Goal: Find specific page/section: Find specific page/section

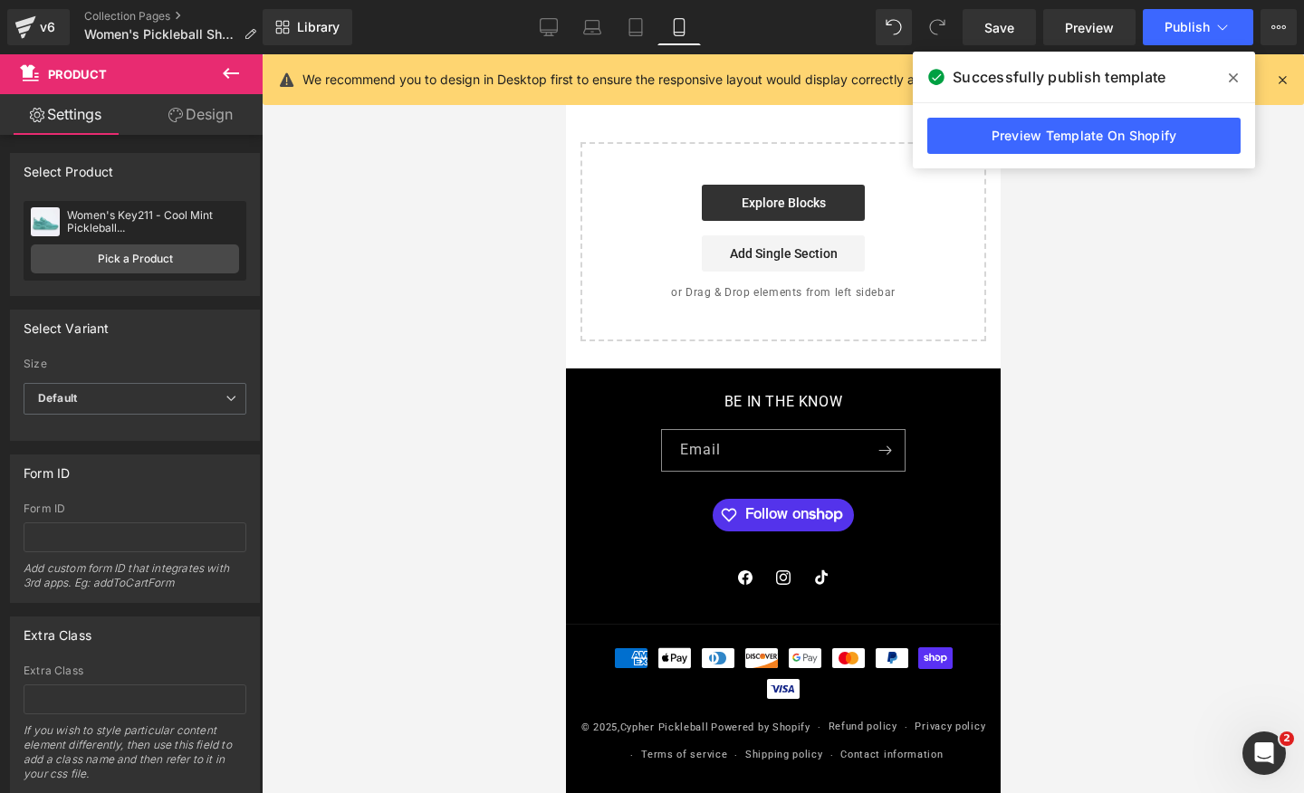
scroll to position [0, 663]
click at [1230, 77] on icon at bounding box center [1233, 78] width 9 height 14
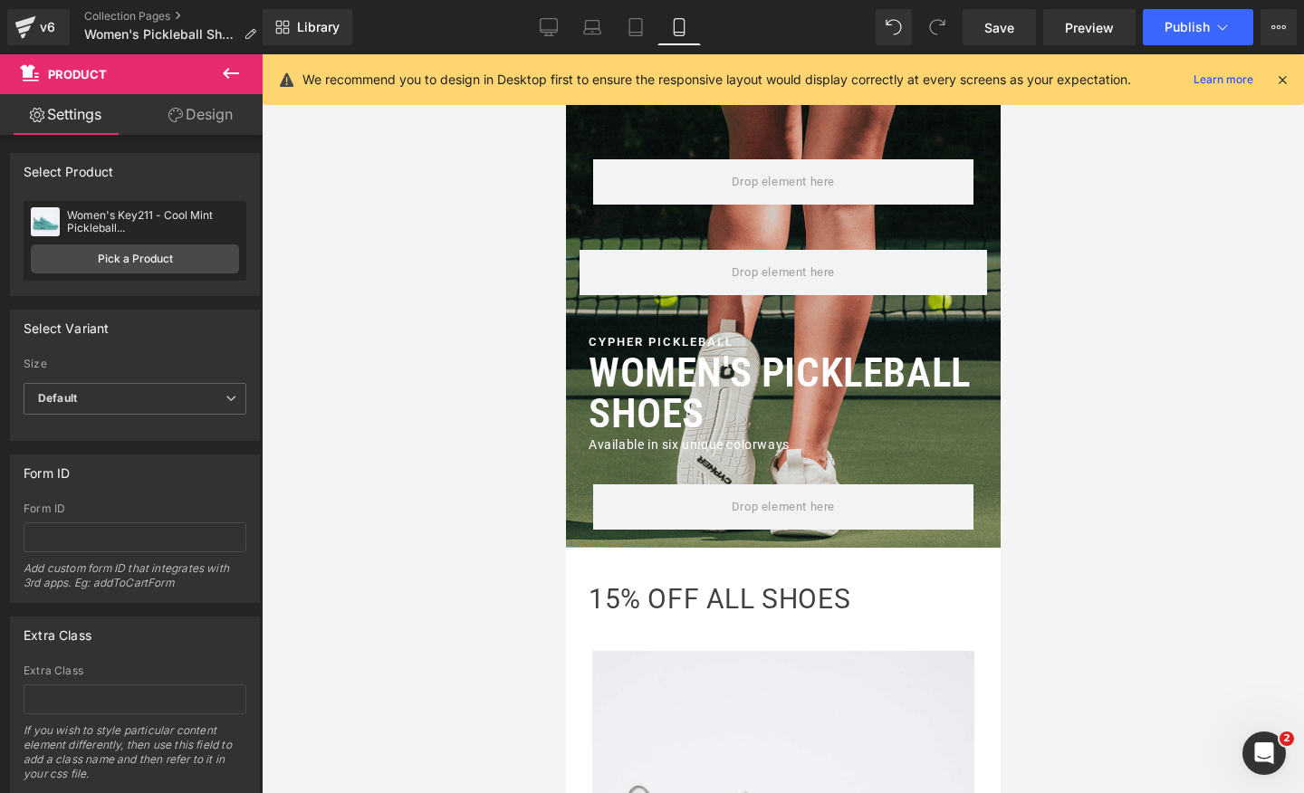
scroll to position [0, 0]
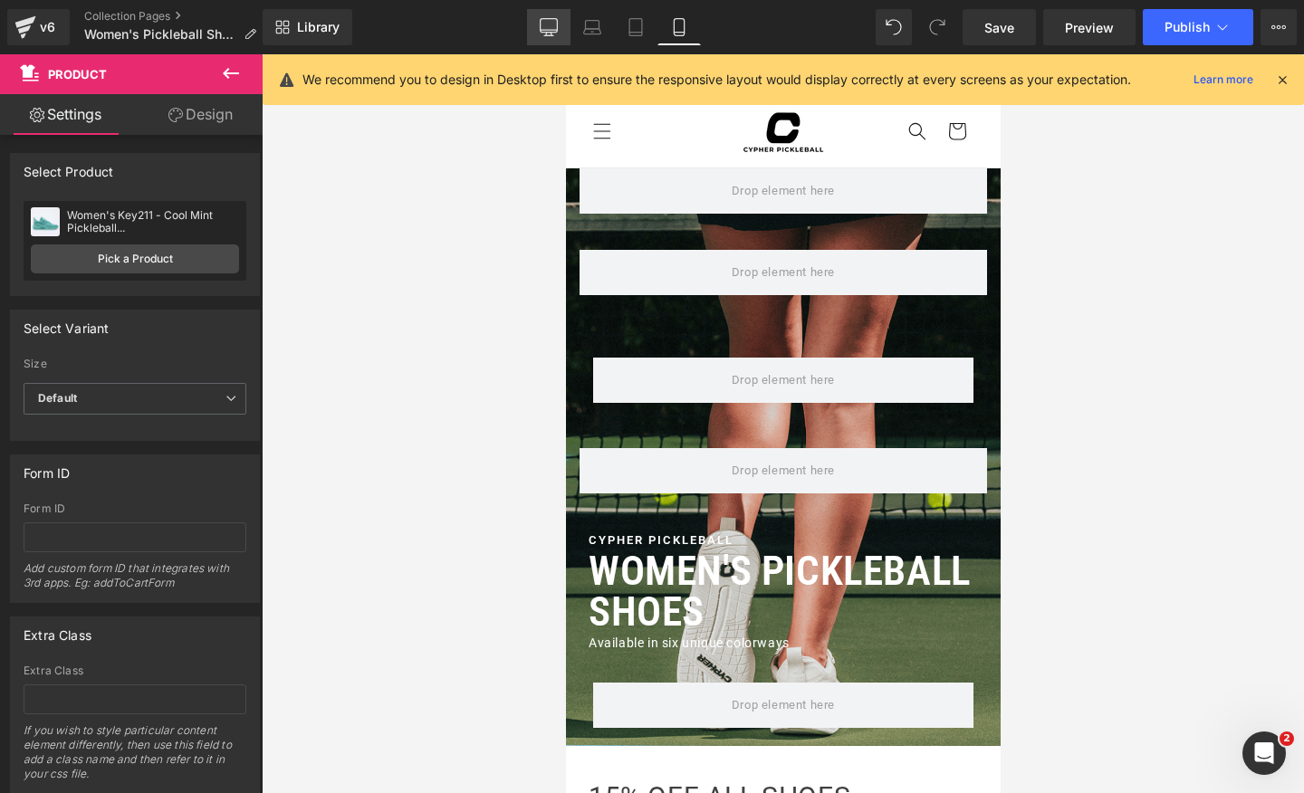
click at [545, 24] on icon at bounding box center [549, 27] width 18 height 18
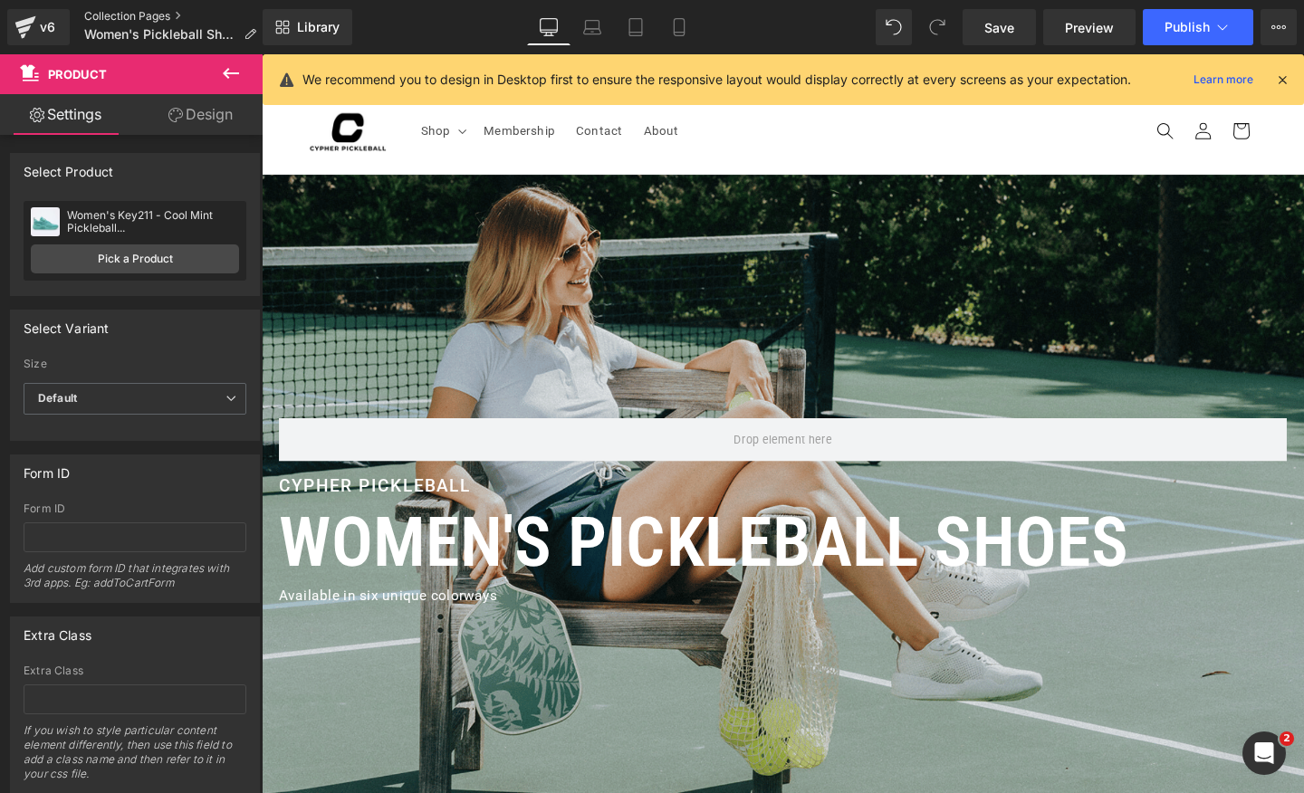
click at [116, 20] on link "Collection Pages" at bounding box center [177, 16] width 187 height 14
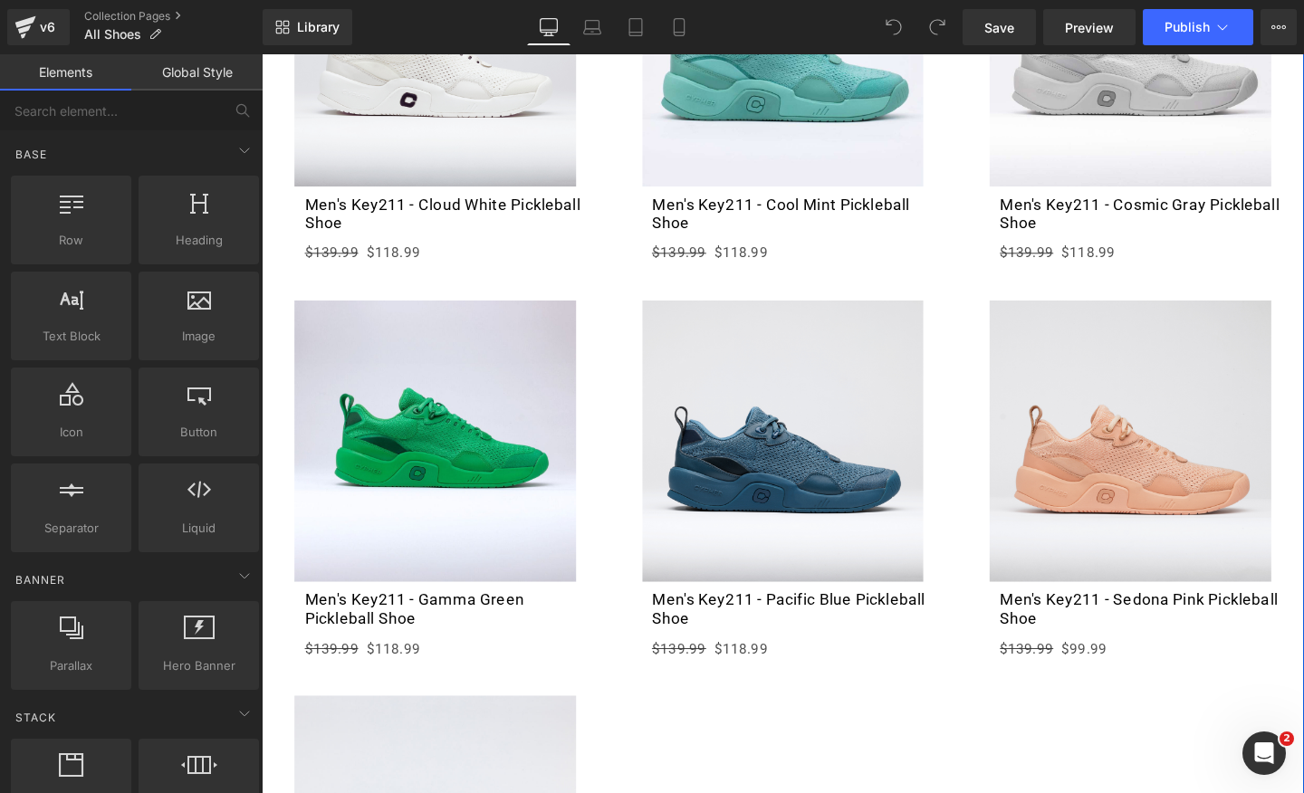
scroll to position [0, 951]
click at [1011, 314] on link "Sale Off" at bounding box center [1174, 461] width 329 height 296
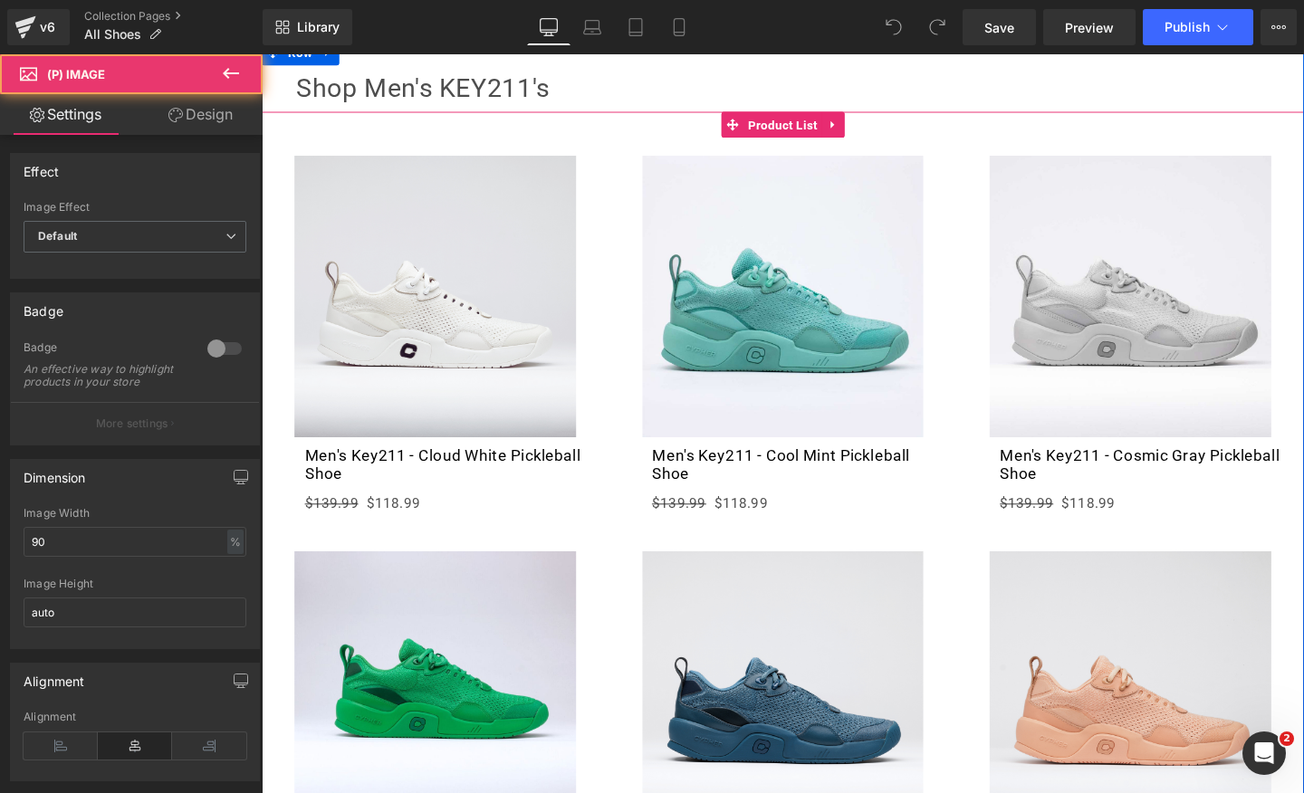
scroll to position [553, 0]
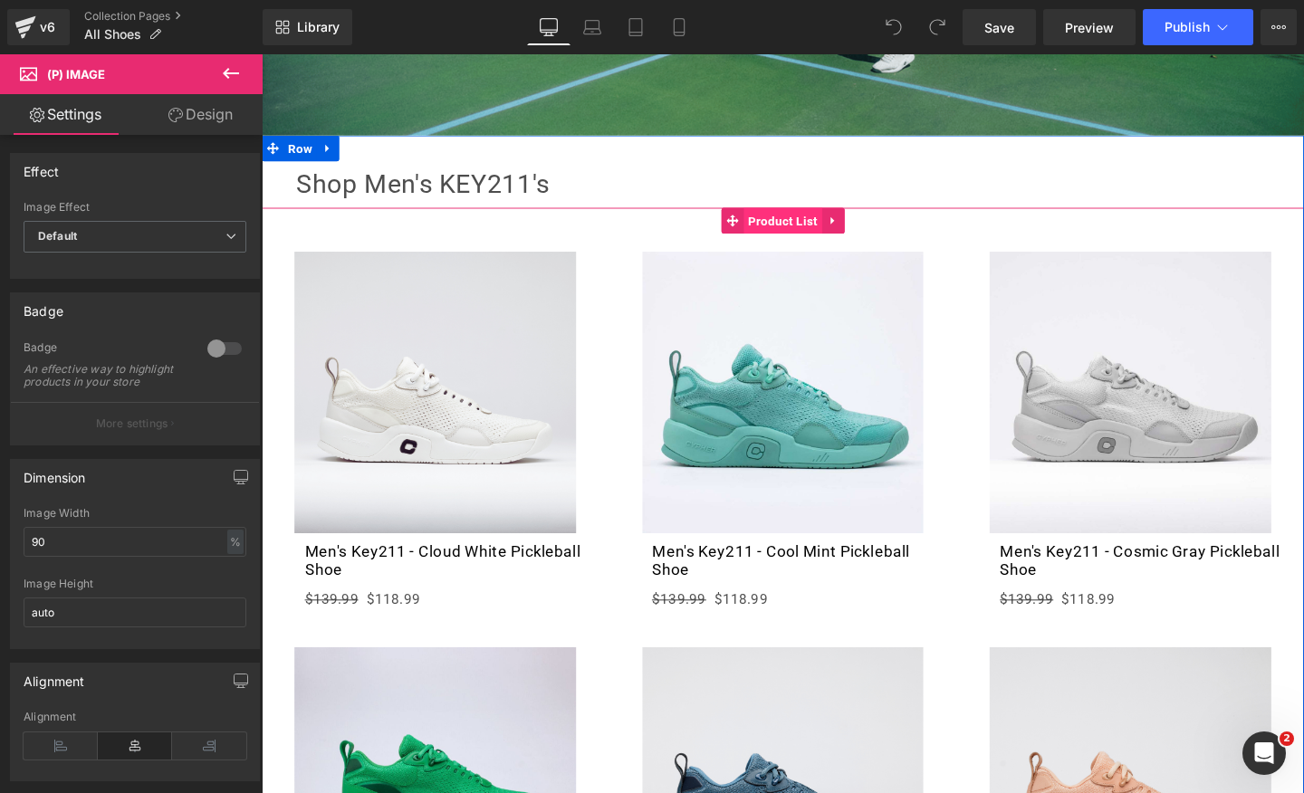
click at [804, 224] on span "Product List" at bounding box center [810, 228] width 82 height 27
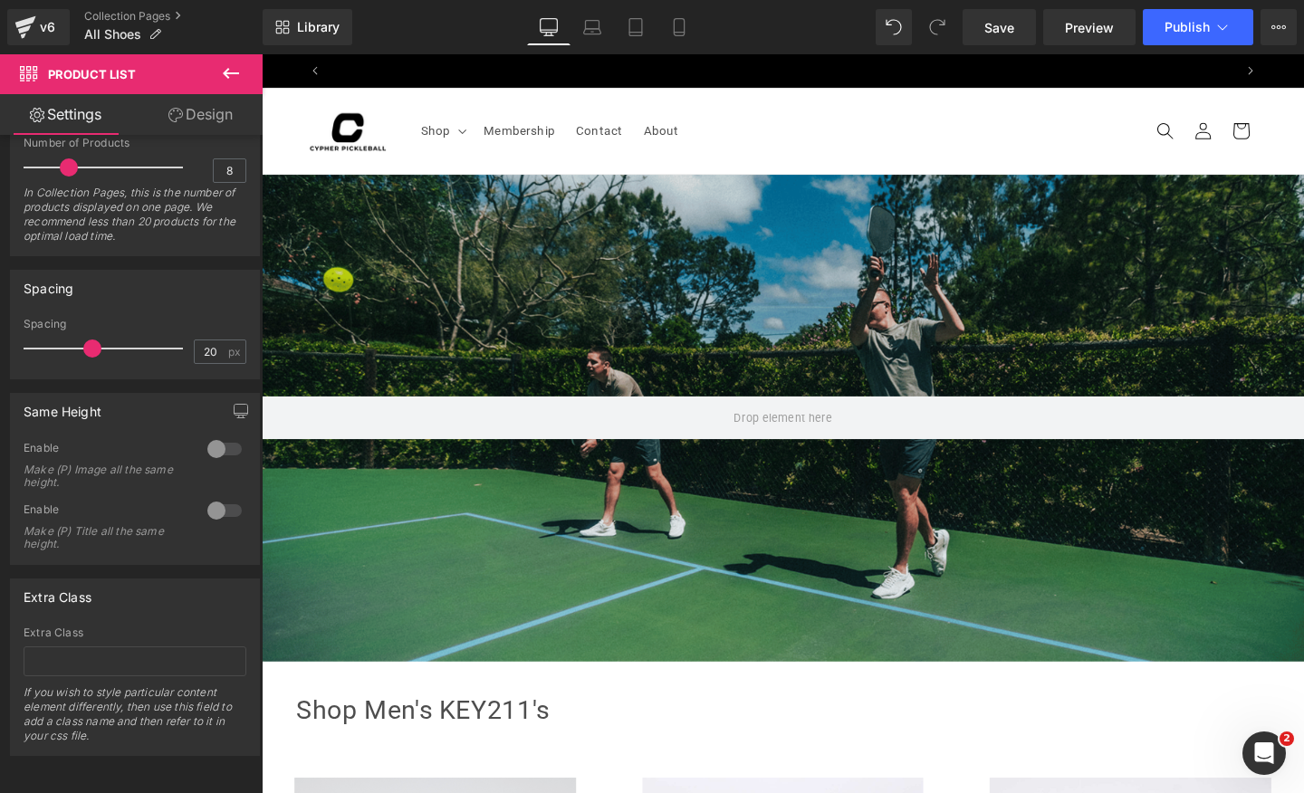
scroll to position [0, 0]
click at [353, 130] on img at bounding box center [351, 135] width 81 height 41
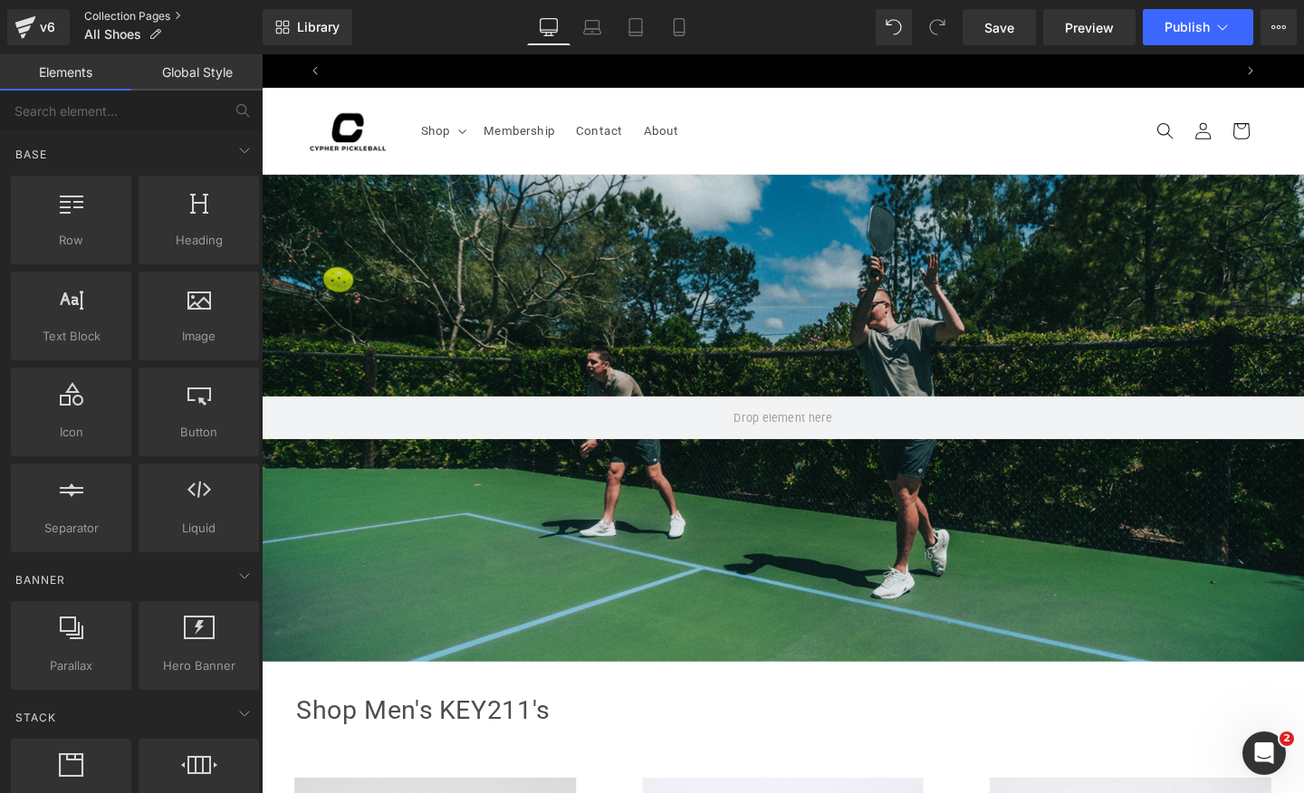
scroll to position [0, 951]
click at [126, 14] on link "Collection Pages" at bounding box center [173, 16] width 178 height 14
